Goal: Information Seeking & Learning: Learn about a topic

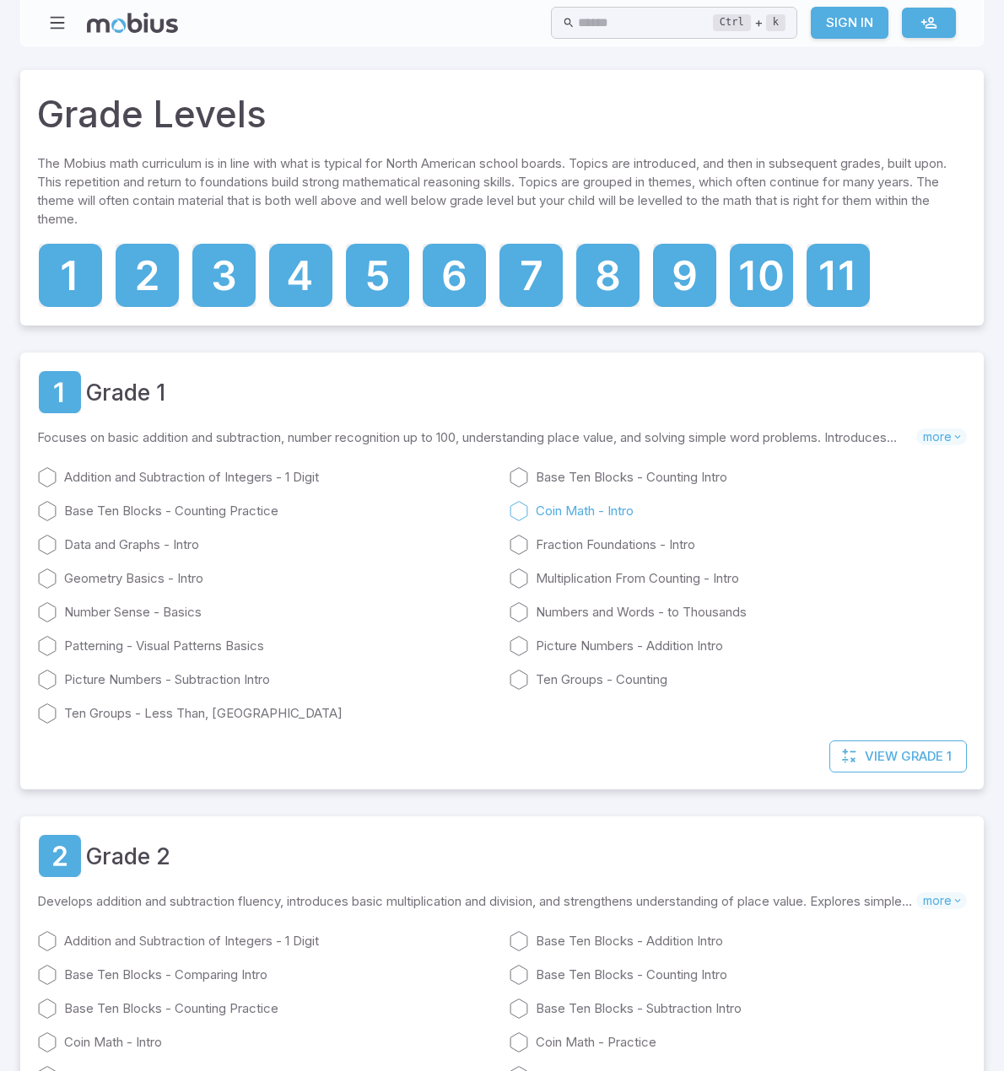
click at [509, 520] on link "Coin Math - Intro" at bounding box center [738, 511] width 458 height 20
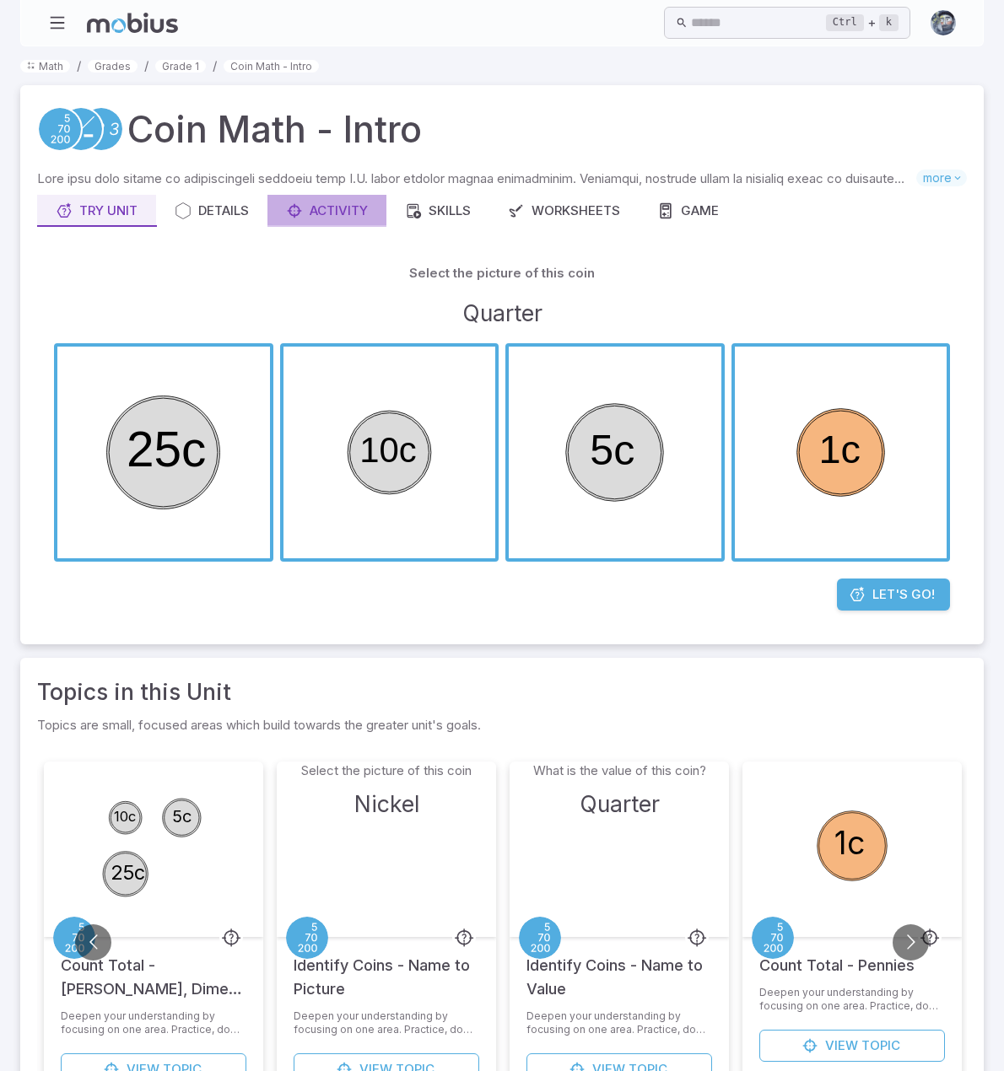
click at [321, 220] on div "Activity" at bounding box center [327, 211] width 82 height 19
